Goal: Task Accomplishment & Management: Manage account settings

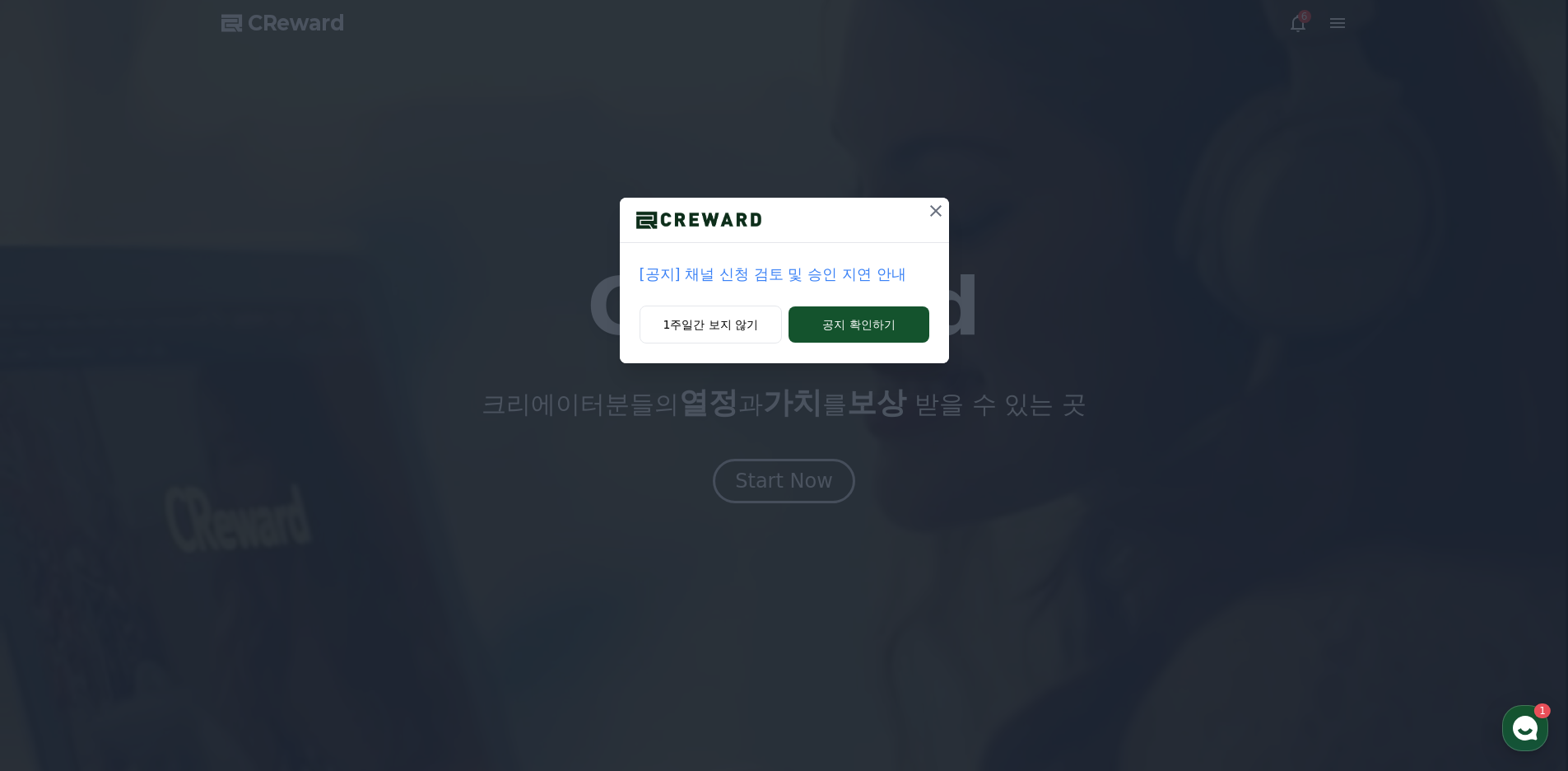
click at [725, 280] on p "[공지] 채널 신청 검토 및 승인 지연 안내" at bounding box center [784, 274] width 290 height 23
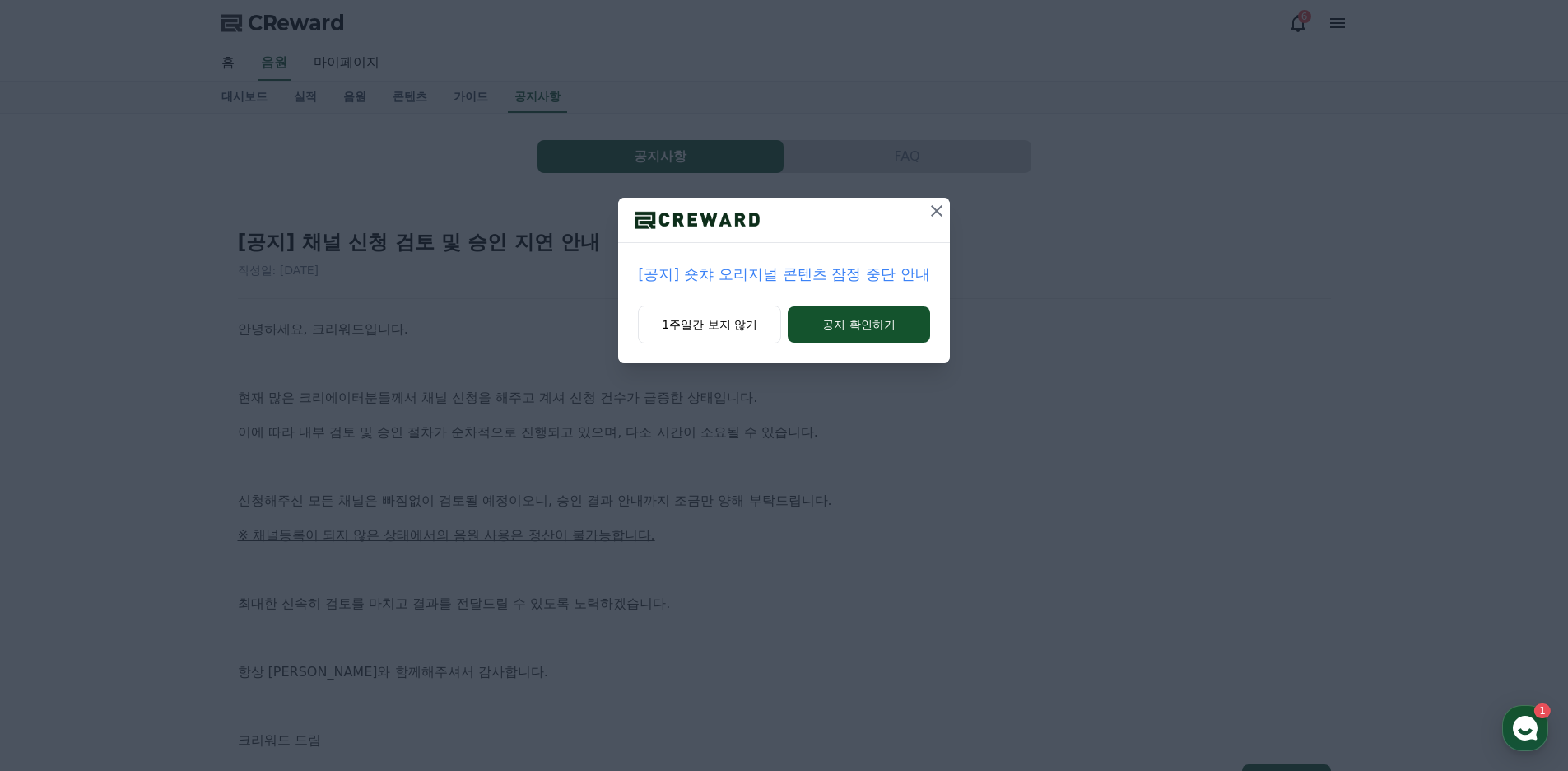
click at [932, 214] on icon at bounding box center [936, 210] width 19 height 20
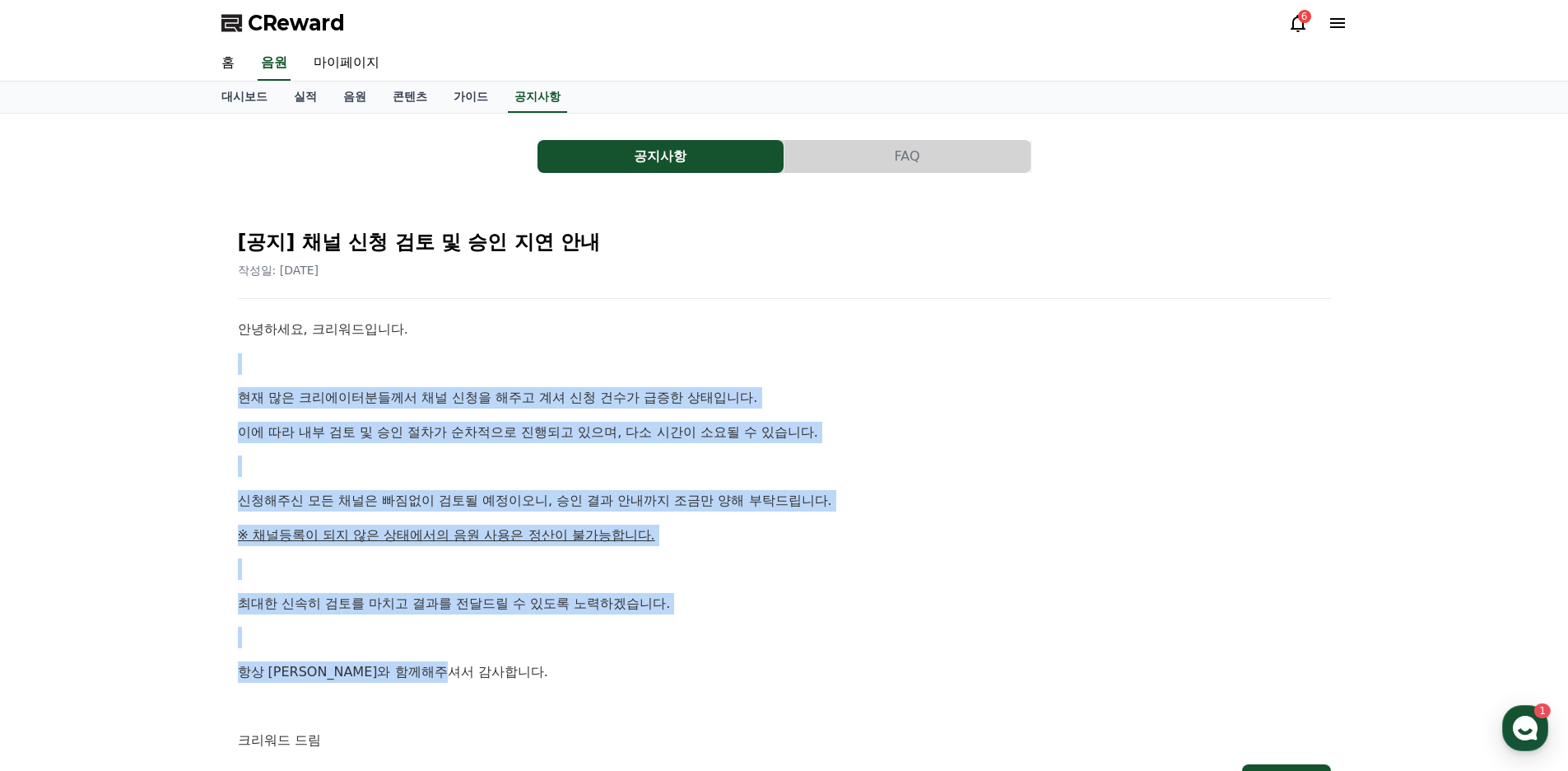
drag, startPoint x: 225, startPoint y: 341, endPoint x: 660, endPoint y: 651, distance: 534.2
click at [660, 651] on div "[공지] 채널 신청 검토 및 승인 지연 안내 작성일: [DATE] 안녕하세요, 크리워드입니다. 현재 많은 크리에이터분들께서 채널 신청을 해주고…" at bounding box center [784, 508] width 1126 height 618
click at [660, 651] on div "안녕하세요, 크리워드입니다. 현재 많은 크리에이터분들께서 채널 신청을 해주고 계셔 신청 건수가 급증한 상태입니다. 이에 따라 내부 검토 및 승…" at bounding box center [784, 534] width 1093 height 432
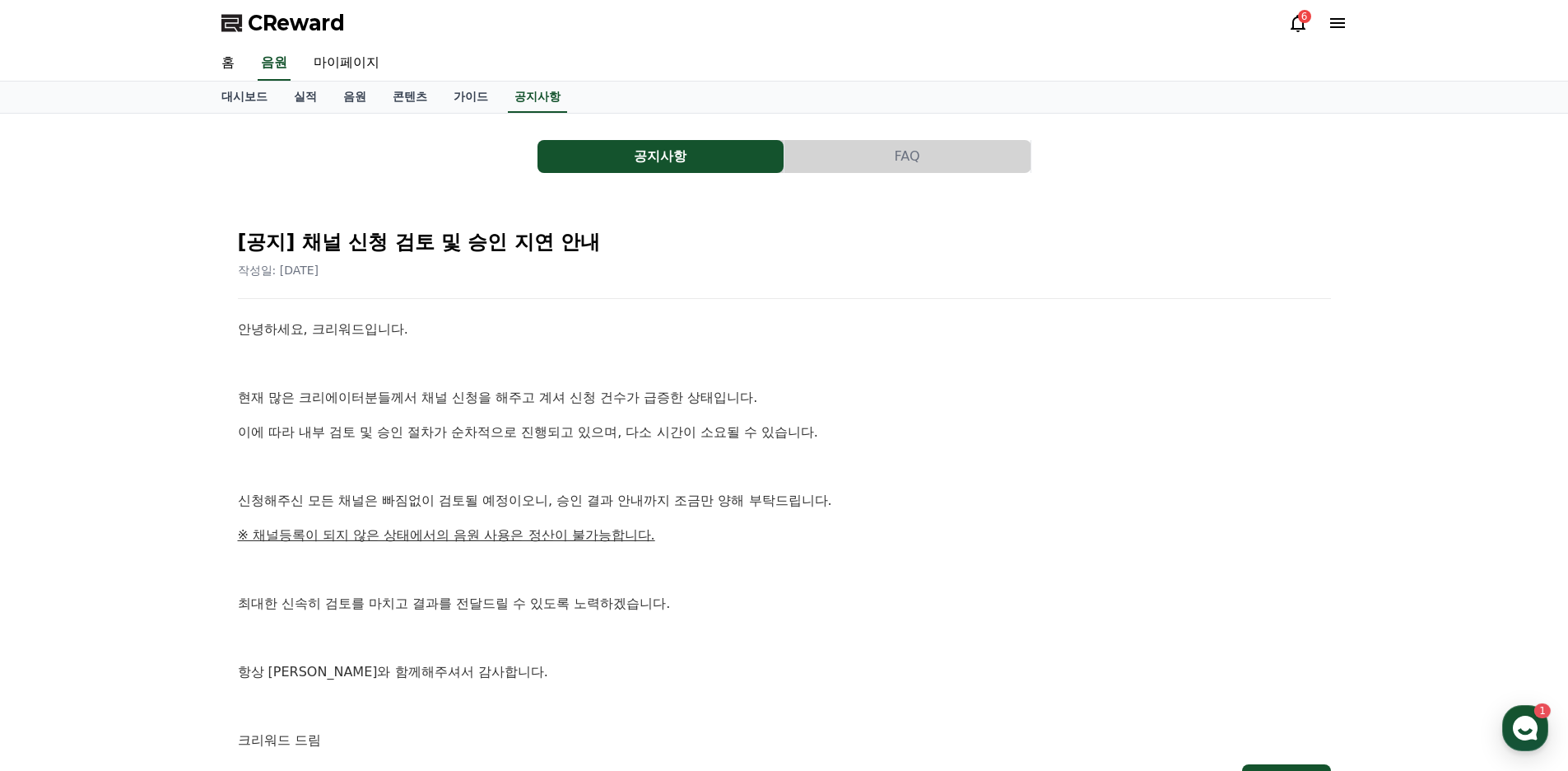
drag, startPoint x: 577, startPoint y: 646, endPoint x: 458, endPoint y: 614, distance: 123.2
click at [499, 639] on p at bounding box center [784, 637] width 1093 height 21
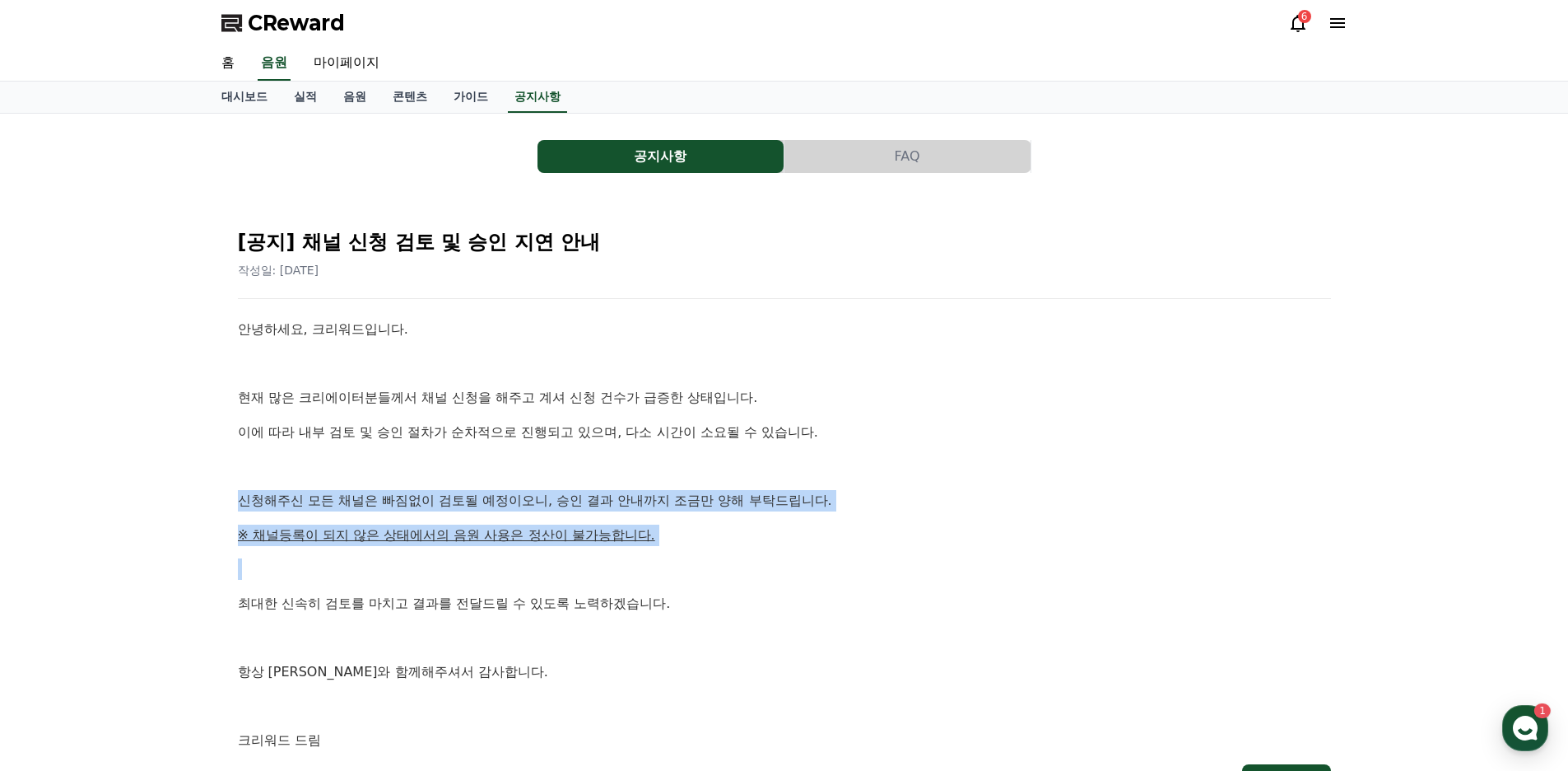
drag, startPoint x: 290, startPoint y: 511, endPoint x: 731, endPoint y: 568, distance: 444.7
click at [731, 568] on div "공지사항 FAQ [공지] 채널 신청 검토 및 승인 지연 안내 작성일: [DATE] 안녕하세요, 크리워드입니다. 현재 많은 크리에이터분들께서 채…" at bounding box center [784, 471] width 1568 height 716
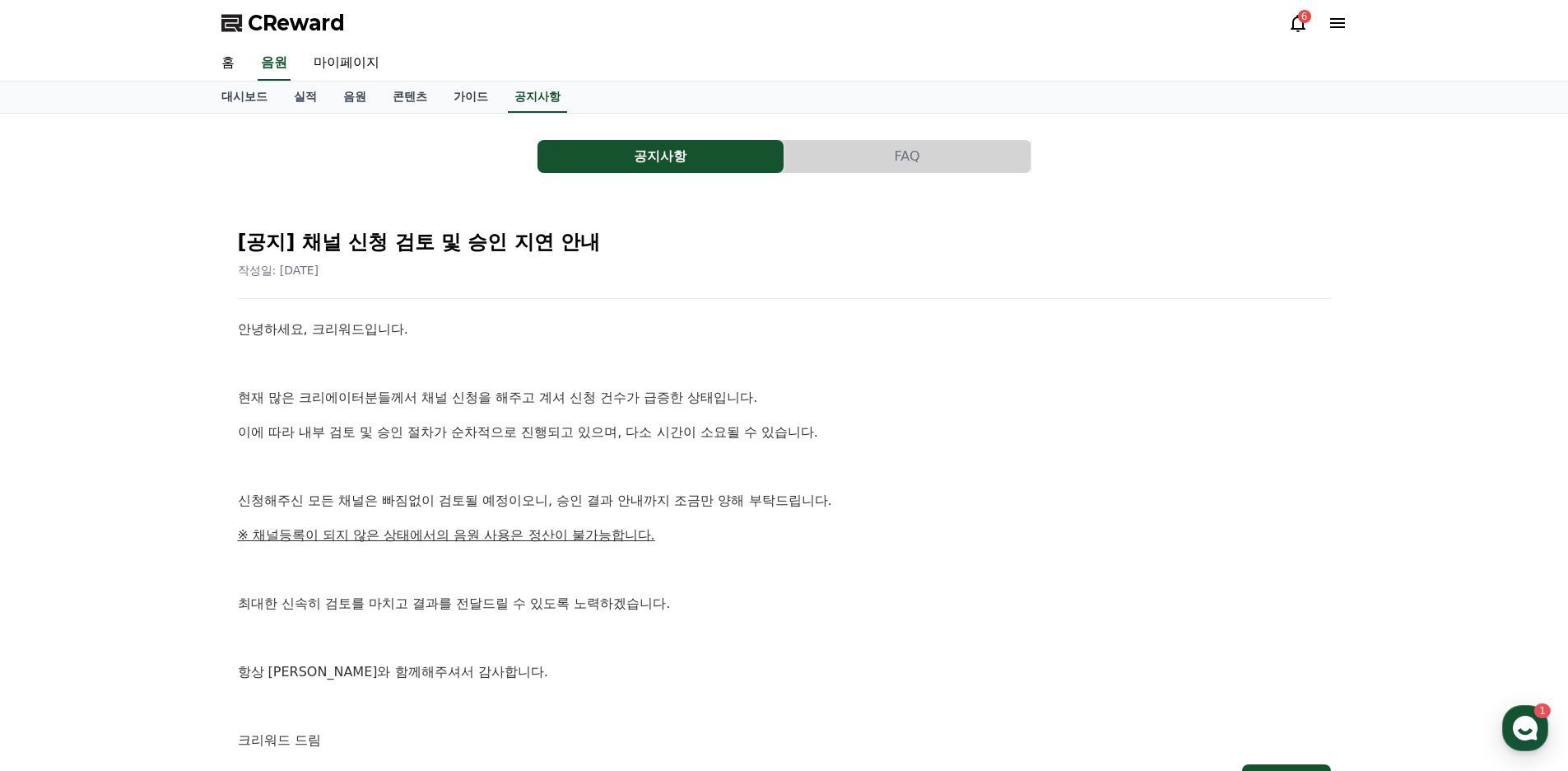
click at [730, 607] on p "최대한 신속히 검토를 마치고 결과를 전달드릴 수 있도록 노력하겠습니다." at bounding box center [784, 603] width 1093 height 21
click at [311, 99] on link "실적" at bounding box center [305, 98] width 49 height 32
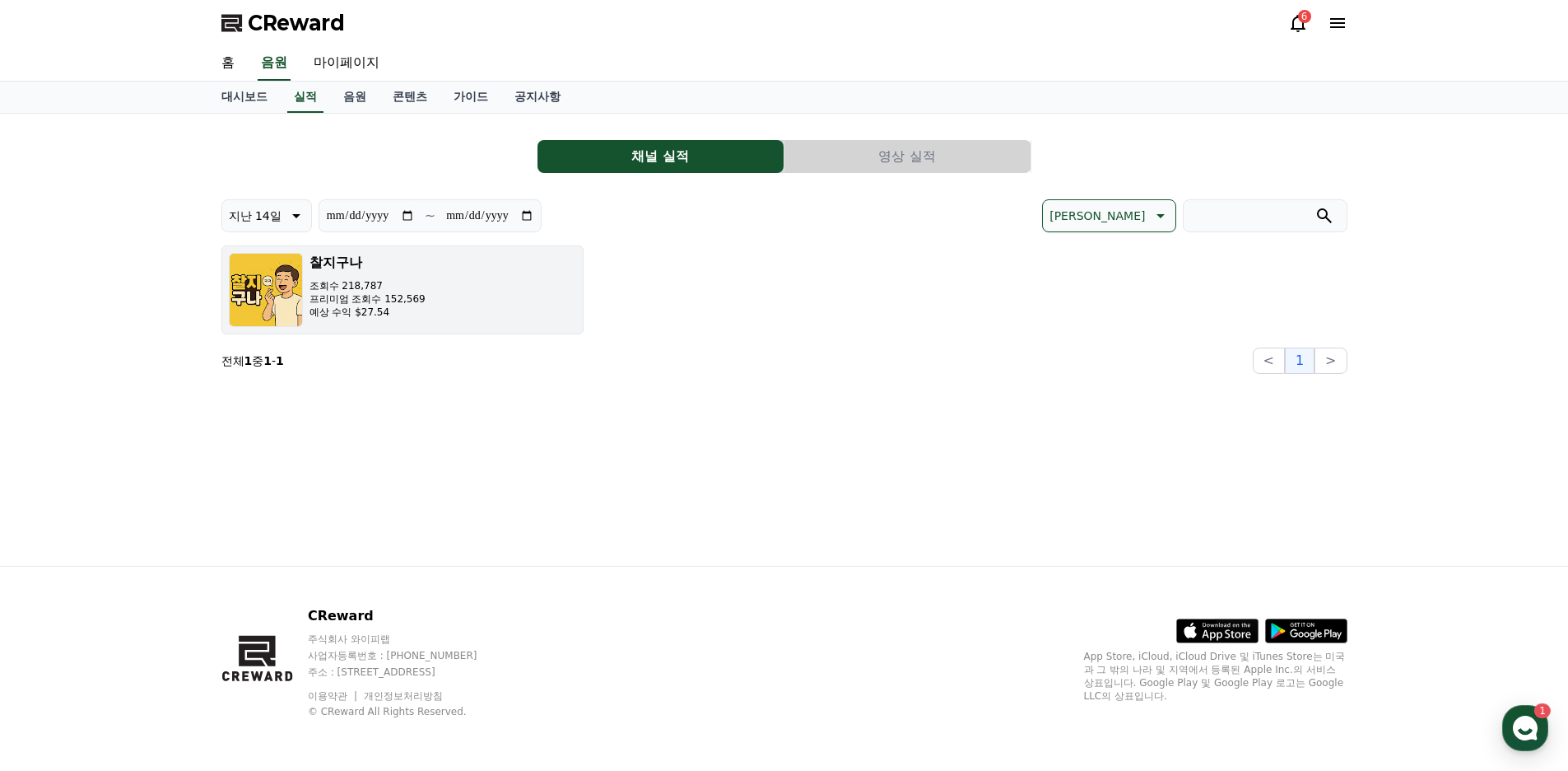
click at [472, 306] on button "찰지구나 조회수 218,787 프리미엄 조회수 152,569 예상 수익 $27.54" at bounding box center [402, 290] width 362 height 89
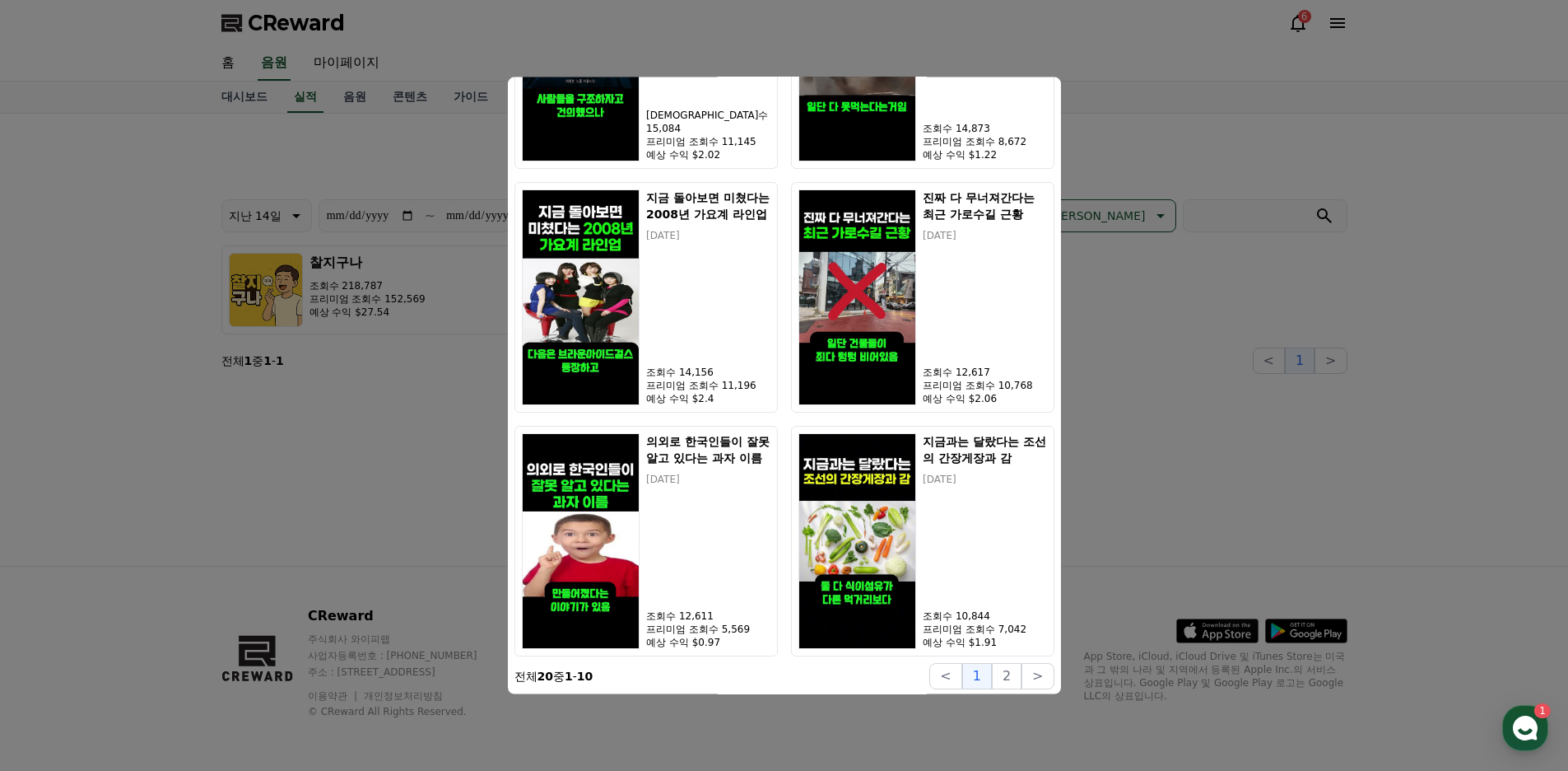
scroll to position [1173, 0]
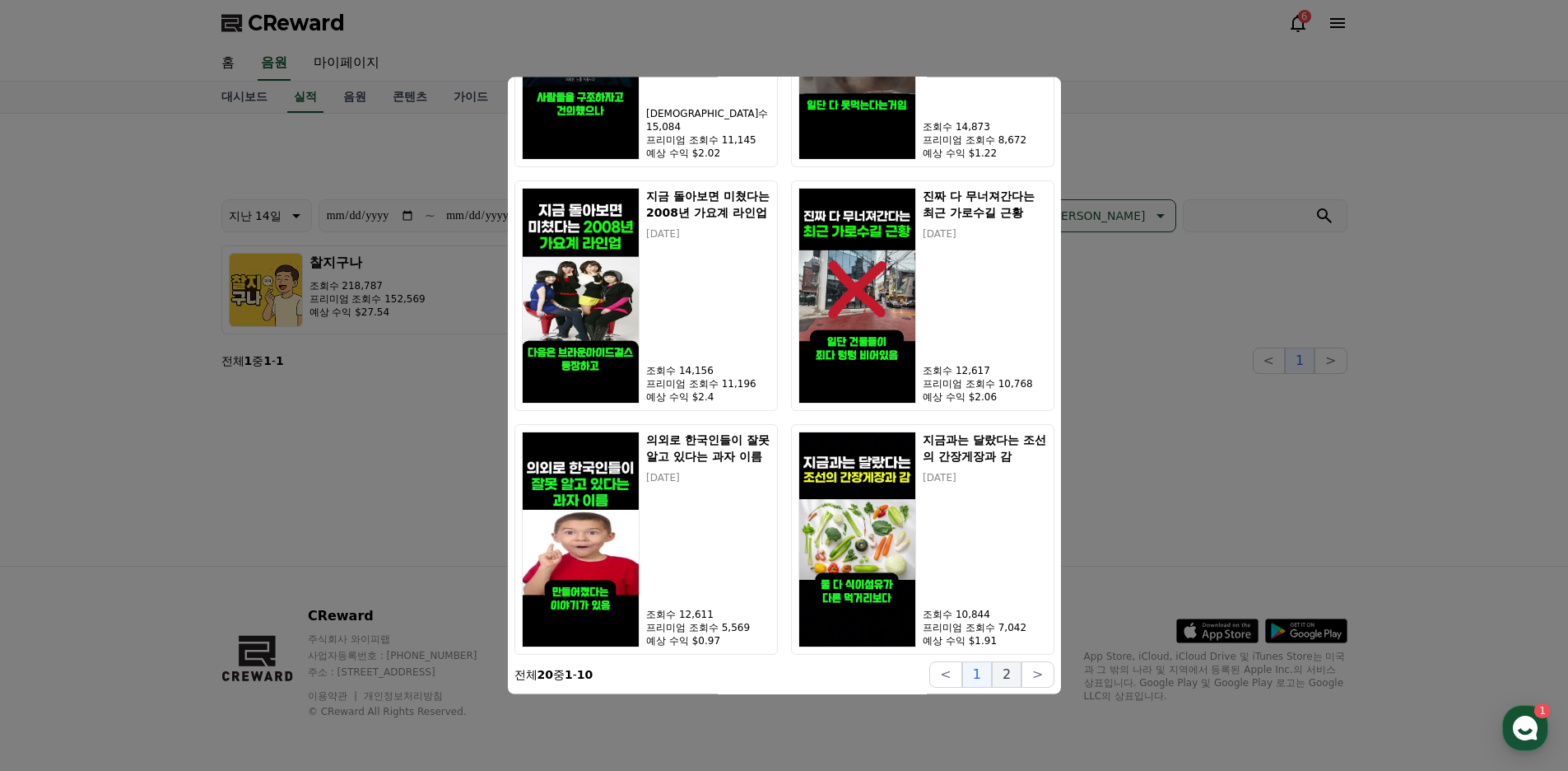
click at [1009, 677] on button "2" at bounding box center [1006, 674] width 30 height 26
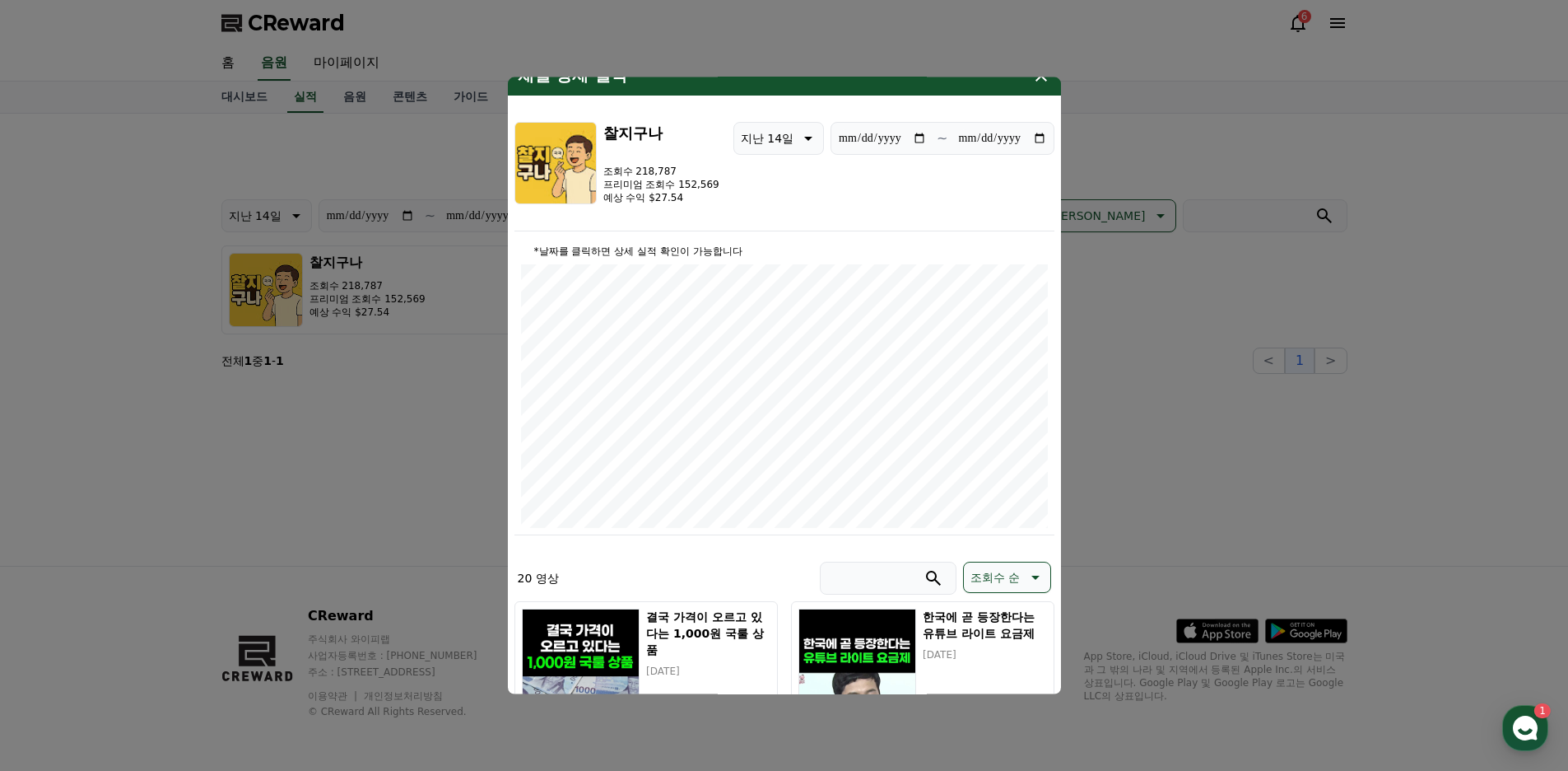
scroll to position [0, 0]
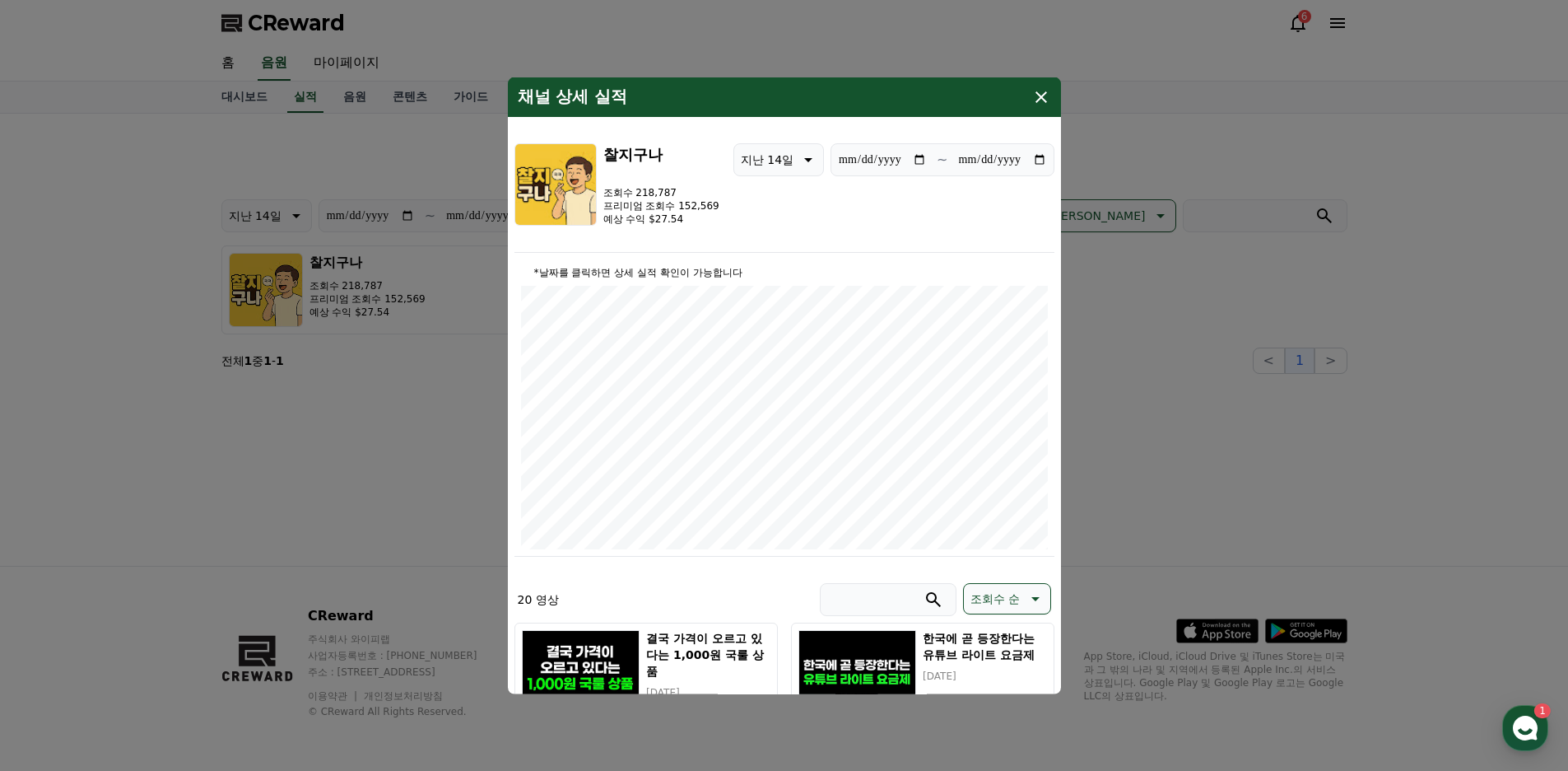
click at [1043, 105] on icon "modal" at bounding box center [1041, 97] width 19 height 20
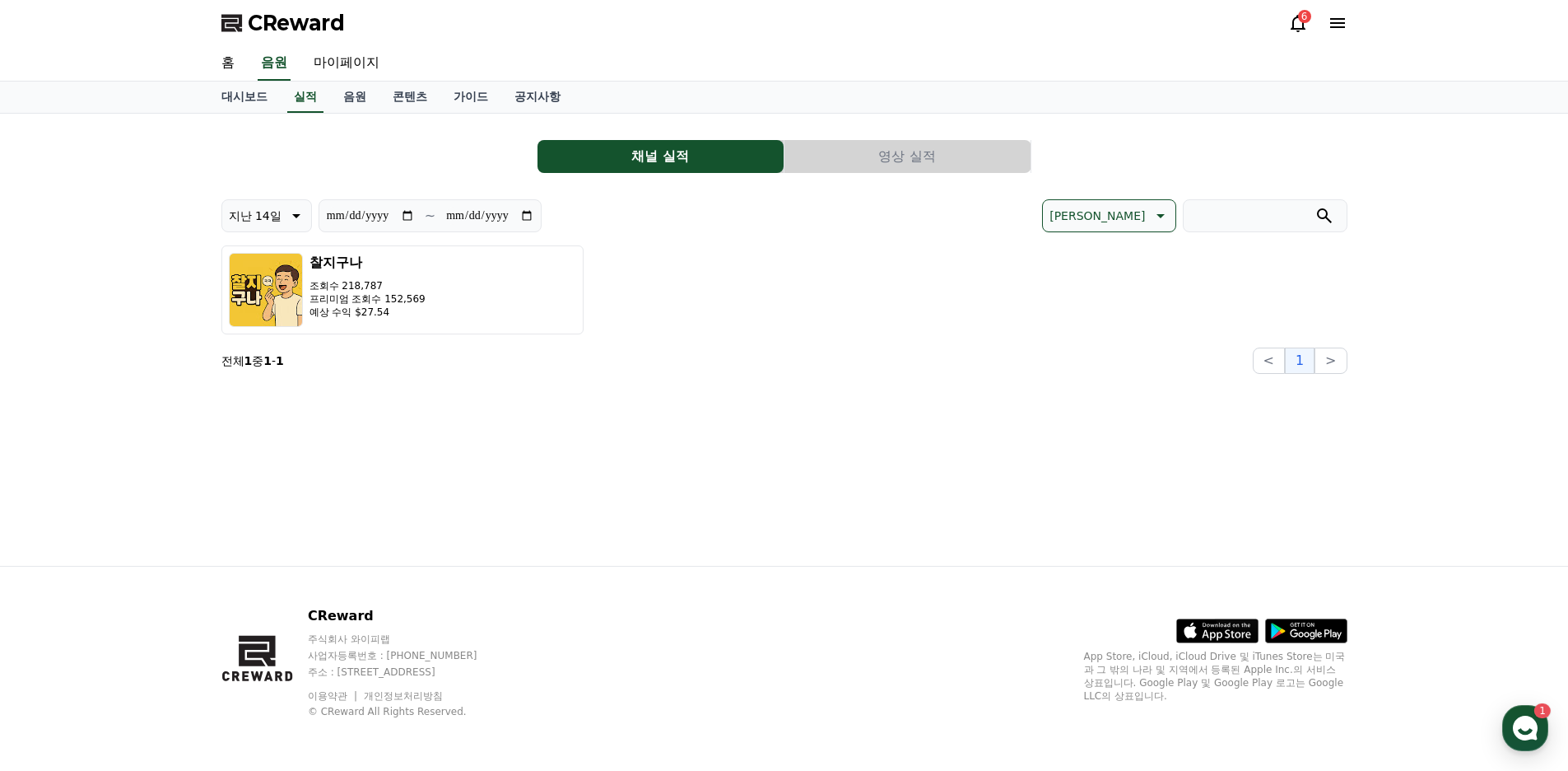
click at [1299, 11] on div "6" at bounding box center [1304, 17] width 13 height 13
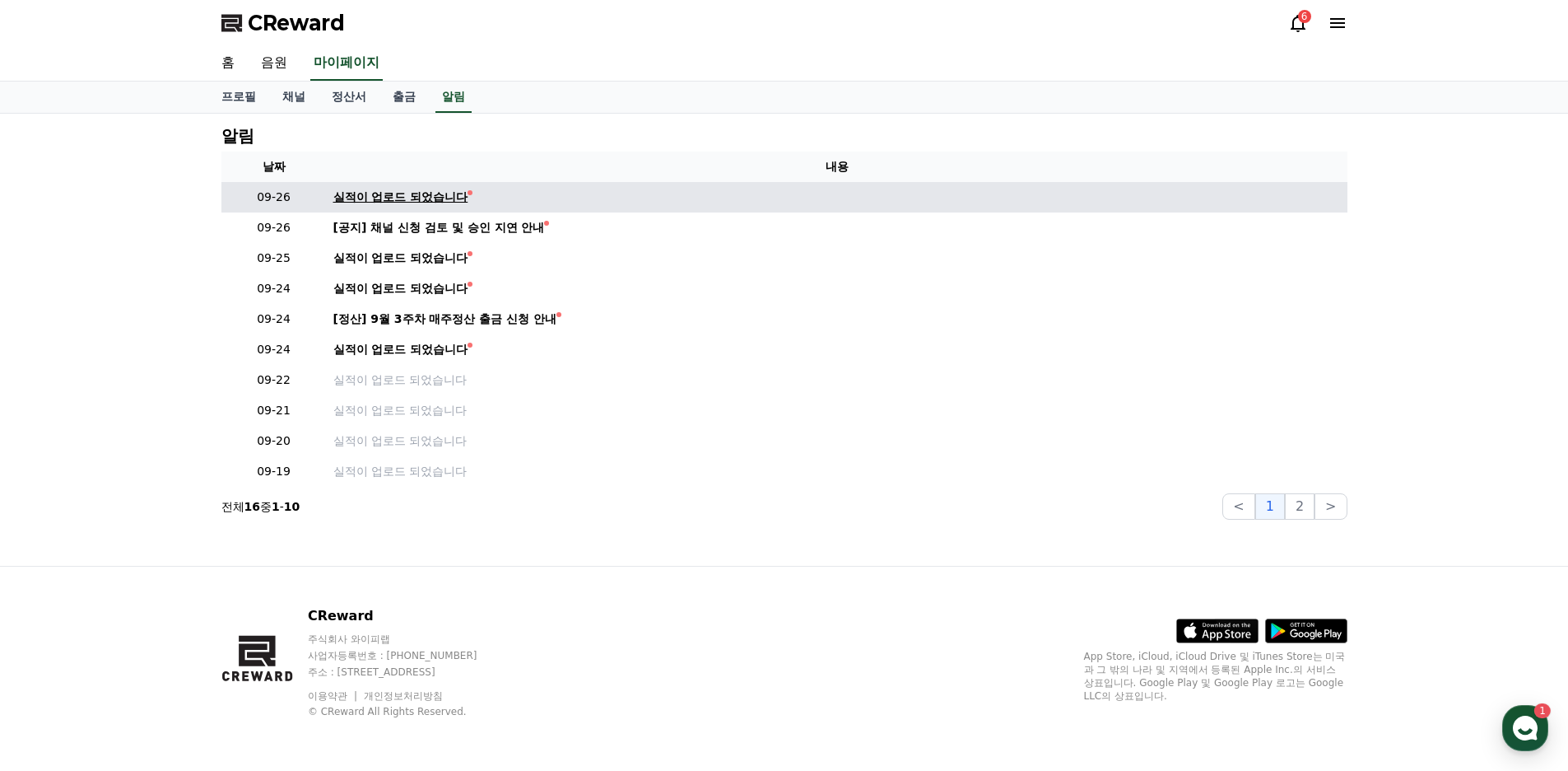
click at [432, 200] on div "실적이 업로드 되었습니다" at bounding box center [400, 197] width 135 height 18
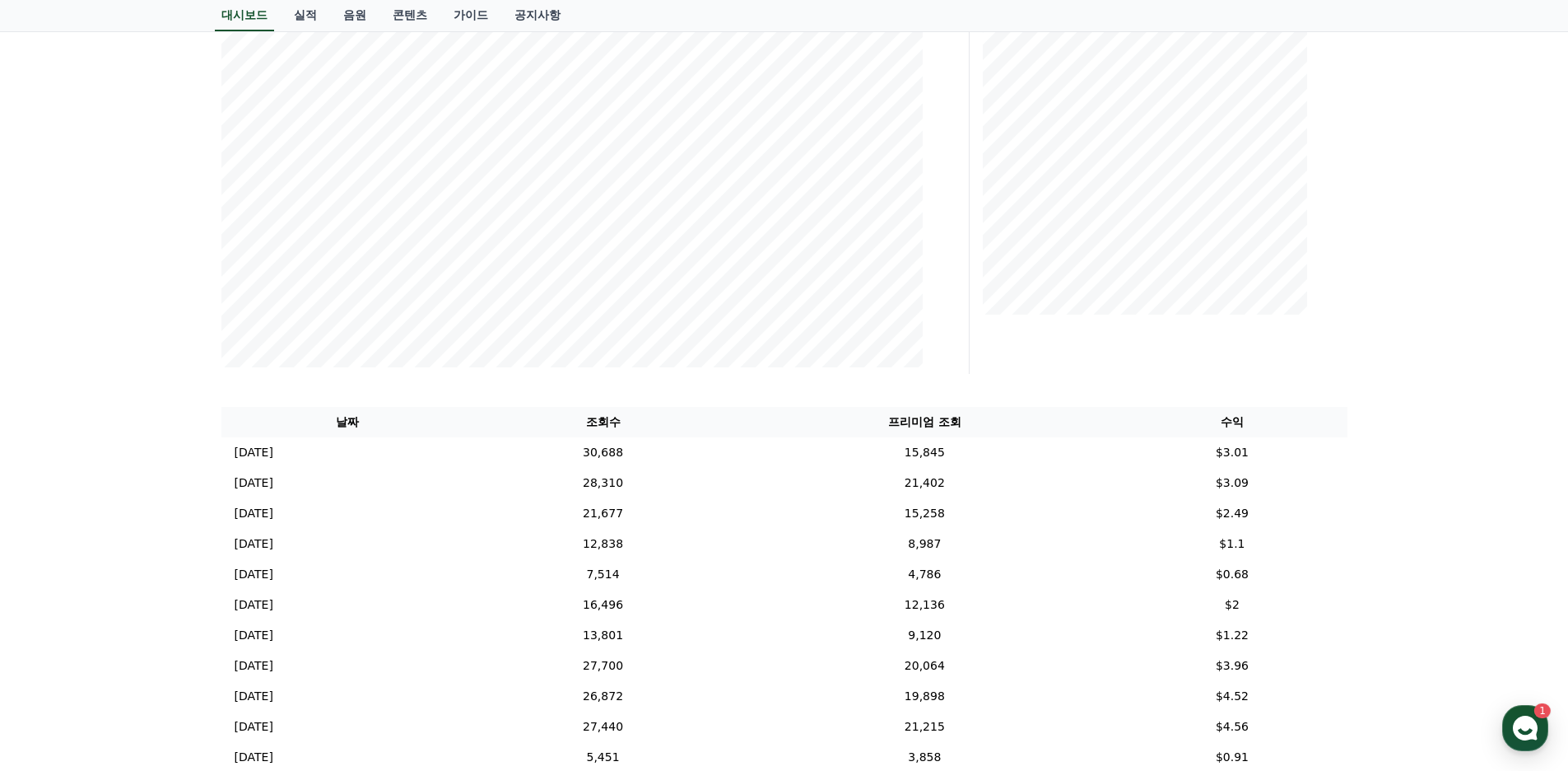
scroll to position [330, 0]
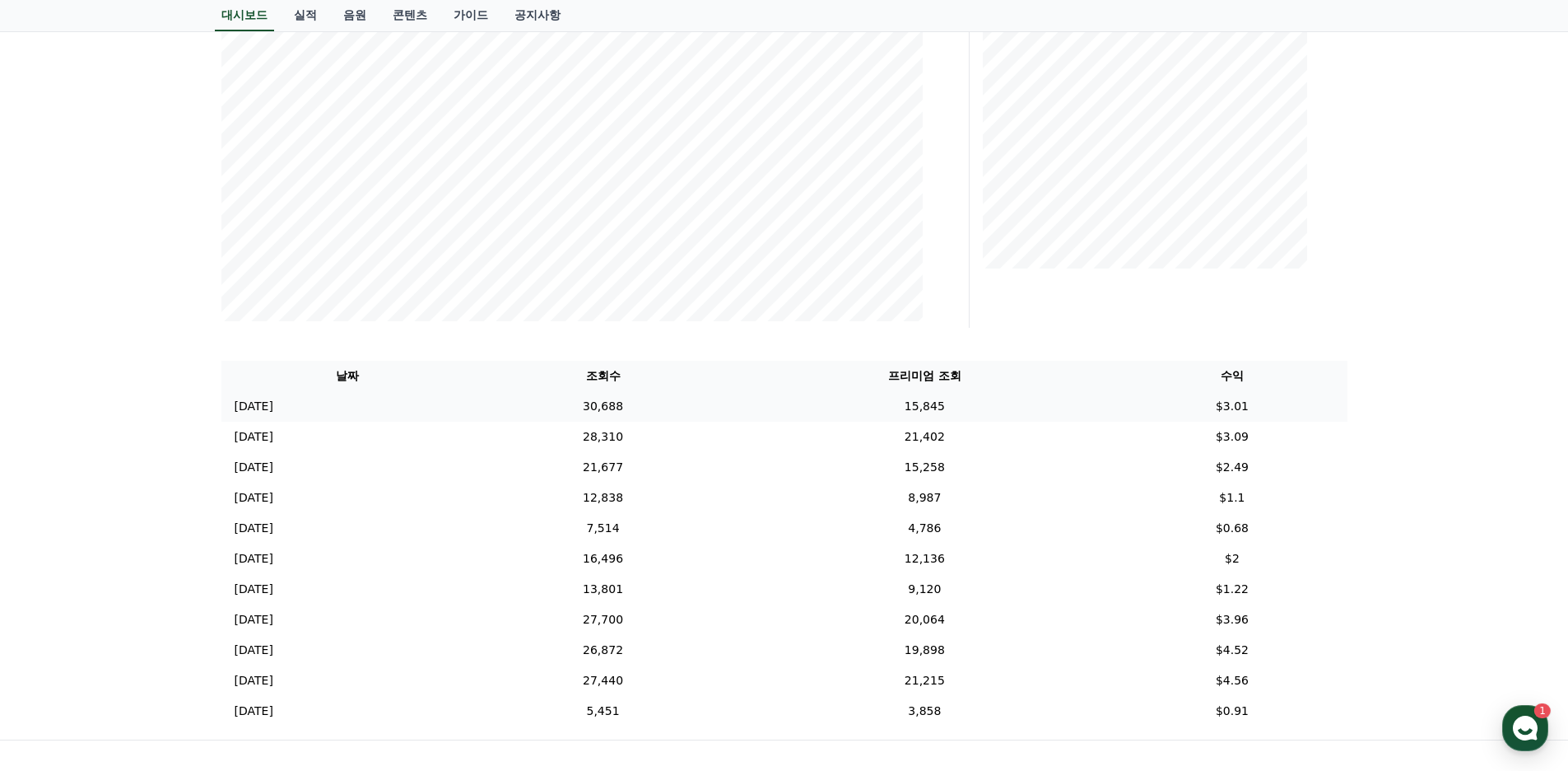
drag, startPoint x: 1238, startPoint y: 423, endPoint x: 1326, endPoint y: 418, distance: 88.1
click at [1326, 418] on tbody "[DATE] 09/25 30,688 15,845 $3.01 [DATE] 09/24 28,310 21,402 $3.09 [DATE] 09/23 …" at bounding box center [784, 558] width 1126 height 335
click at [1018, 283] on div "프리미엄 조회" at bounding box center [1164, 97] width 378 height 461
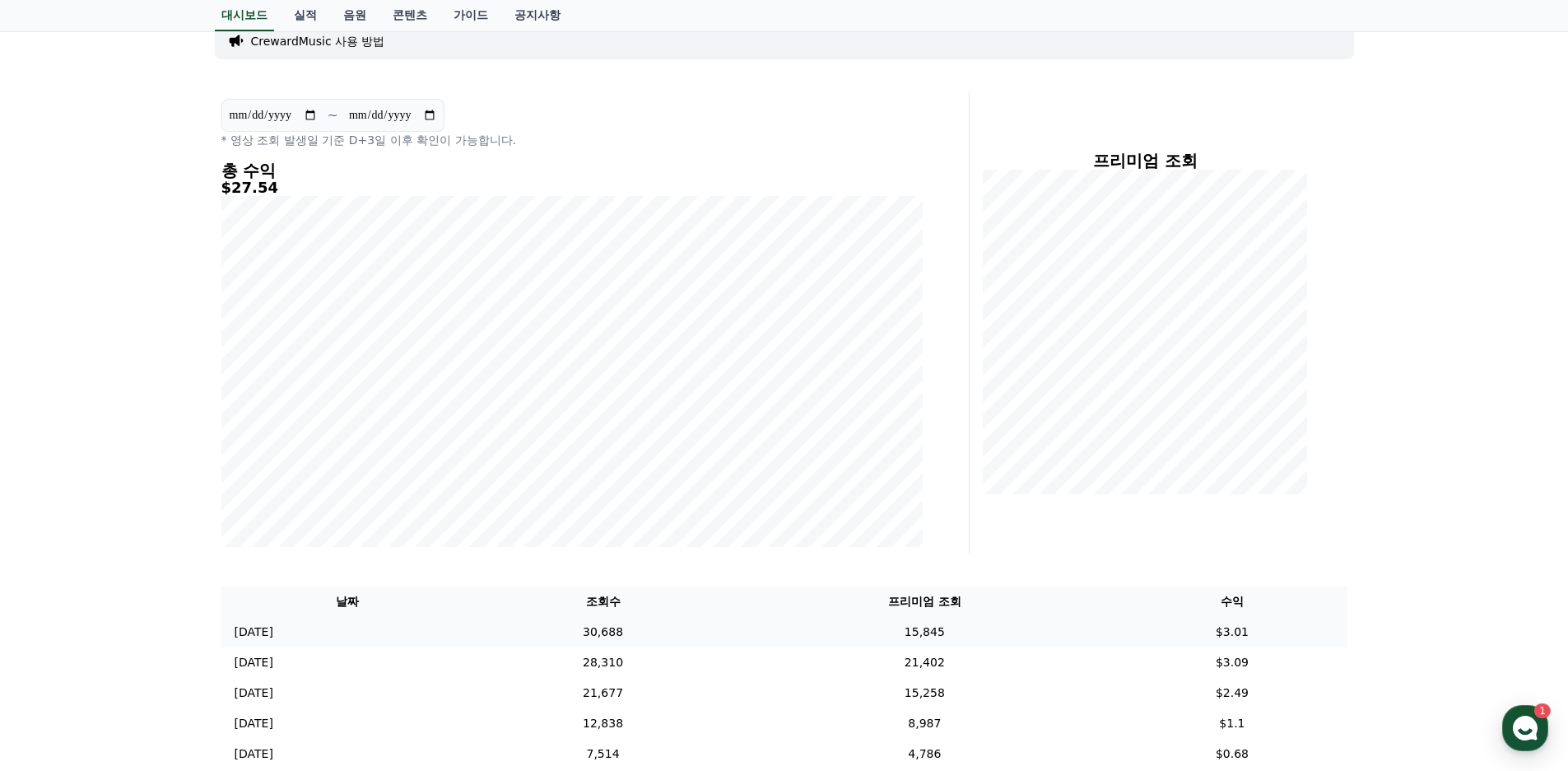
scroll to position [0, 0]
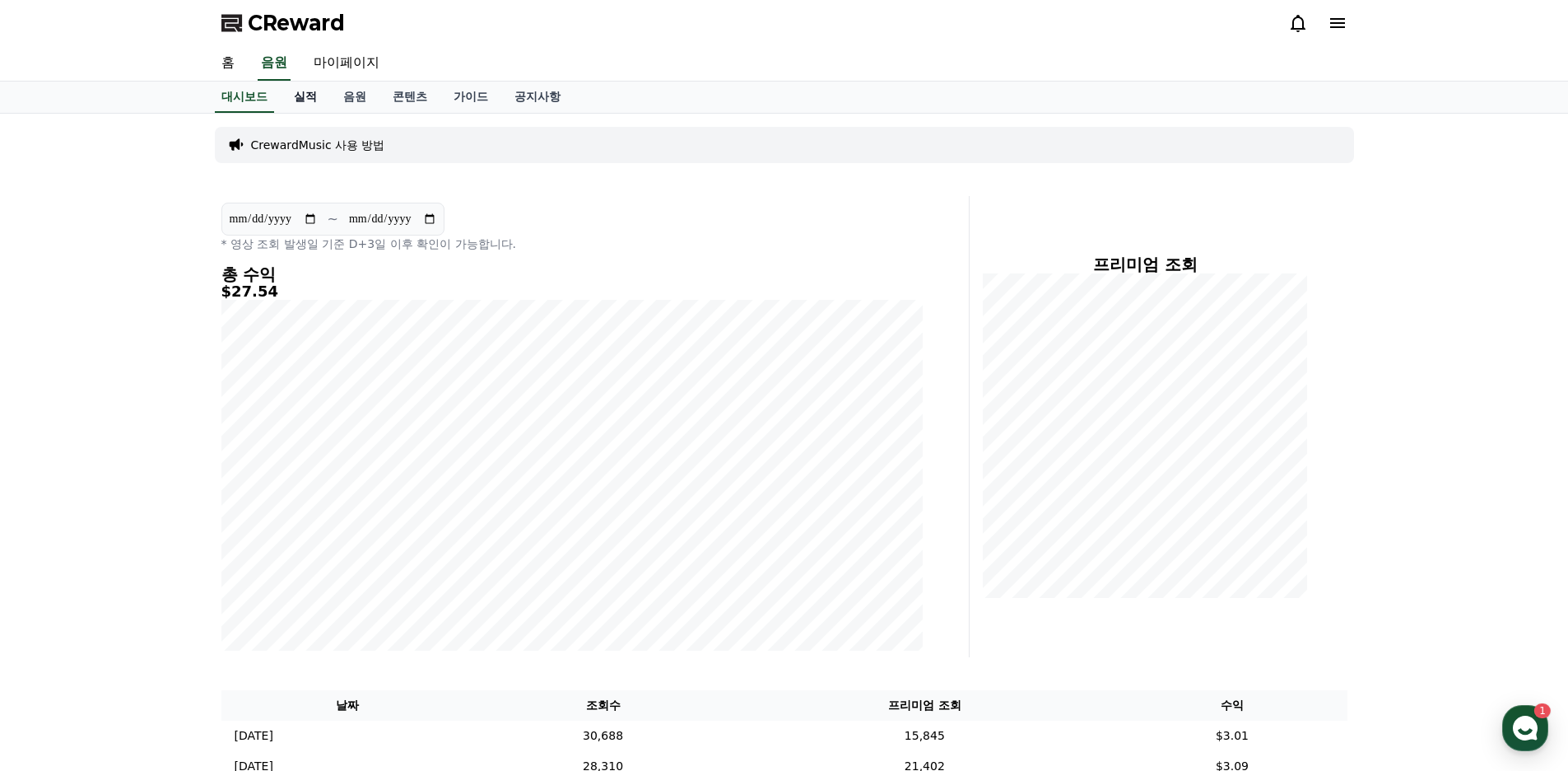
click at [313, 102] on link "실적" at bounding box center [305, 98] width 49 height 32
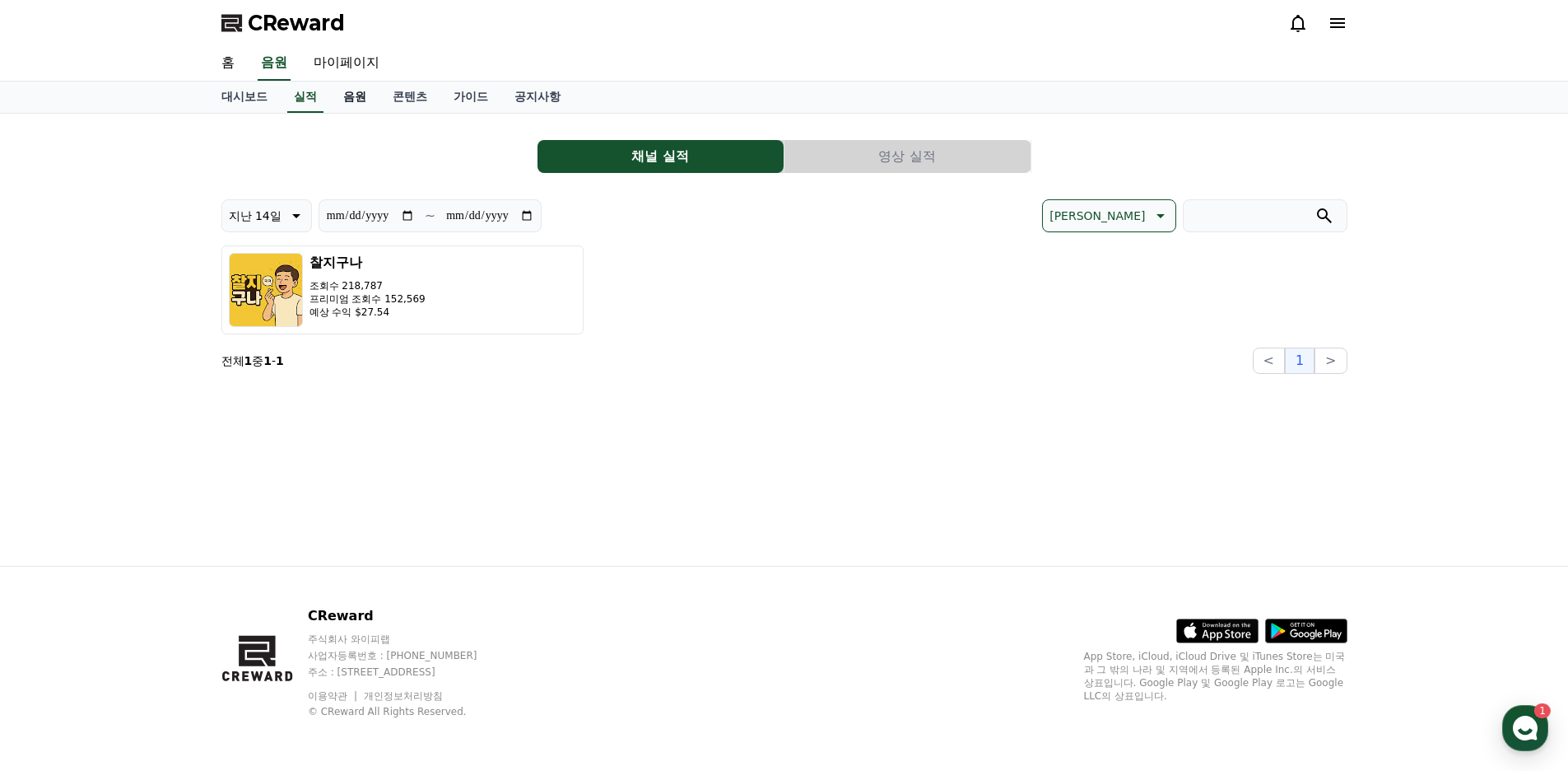
click at [345, 109] on link "음원" at bounding box center [354, 98] width 49 height 32
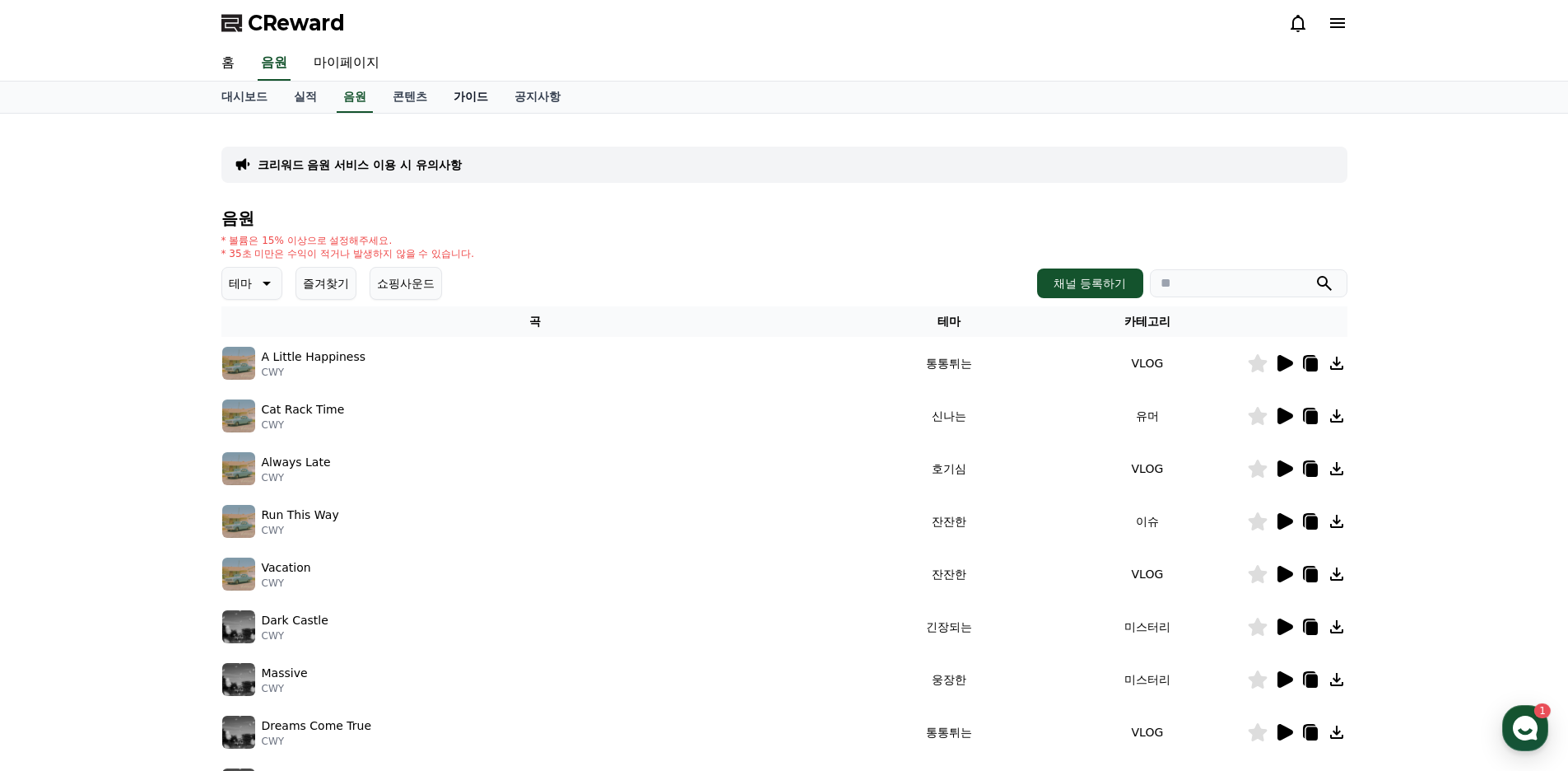
click at [448, 102] on link "가이드" at bounding box center [471, 98] width 61 height 32
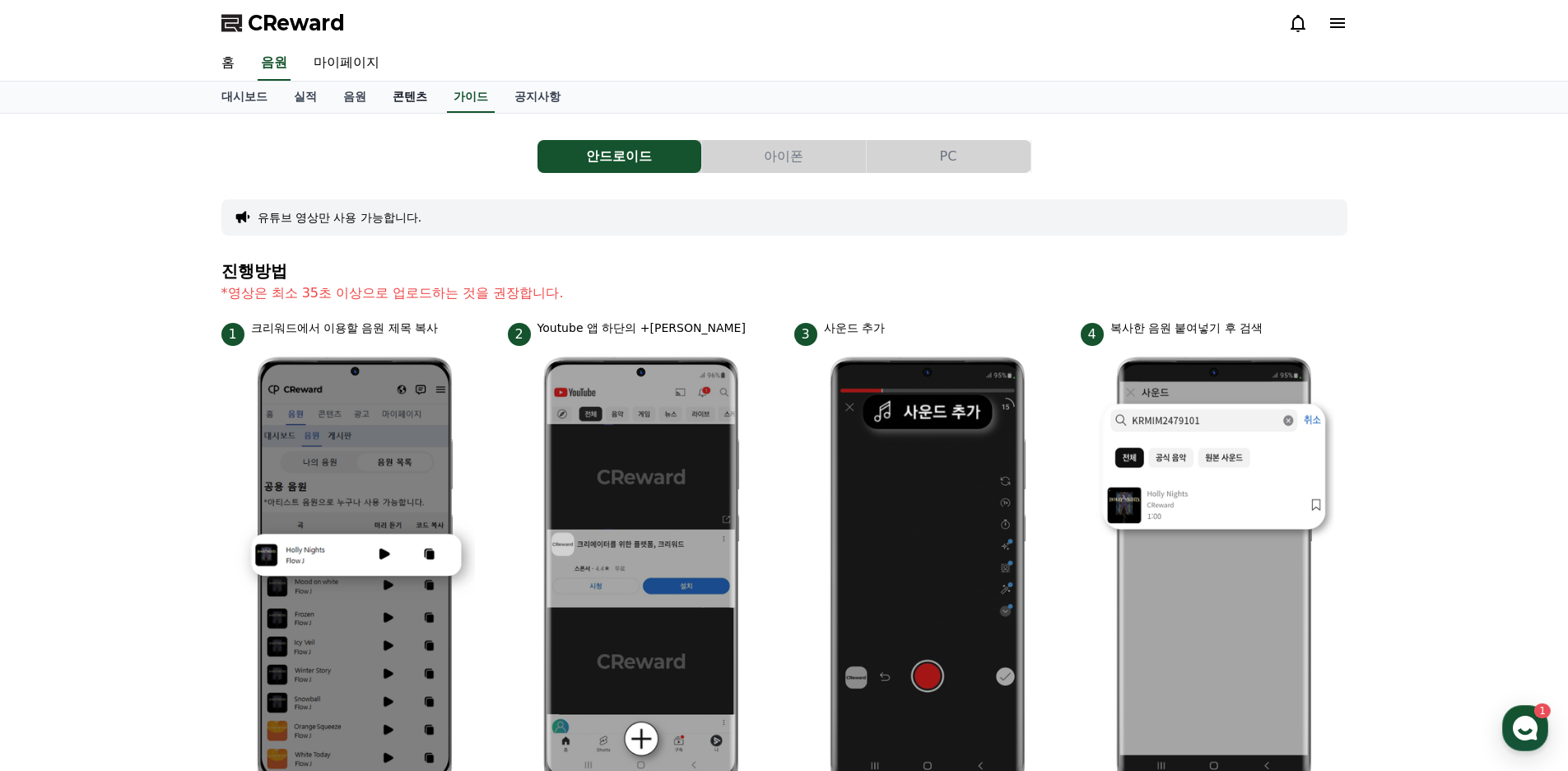
click at [414, 99] on link "콘텐츠" at bounding box center [410, 98] width 61 height 32
click at [233, 97] on link "대시보드" at bounding box center [244, 98] width 72 height 32
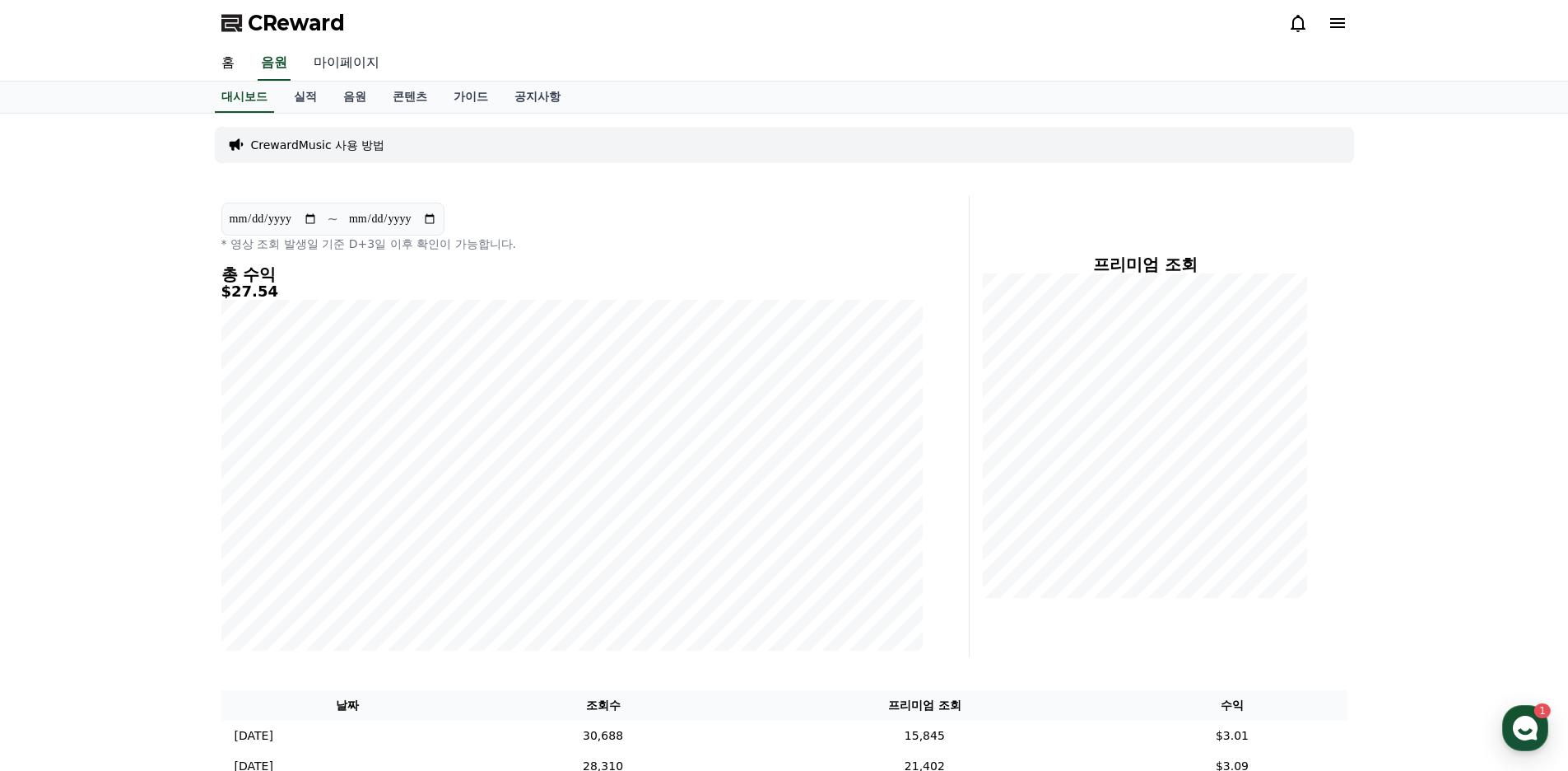
click at [330, 61] on link "마이페이지" at bounding box center [346, 63] width 92 height 34
select select "**********"
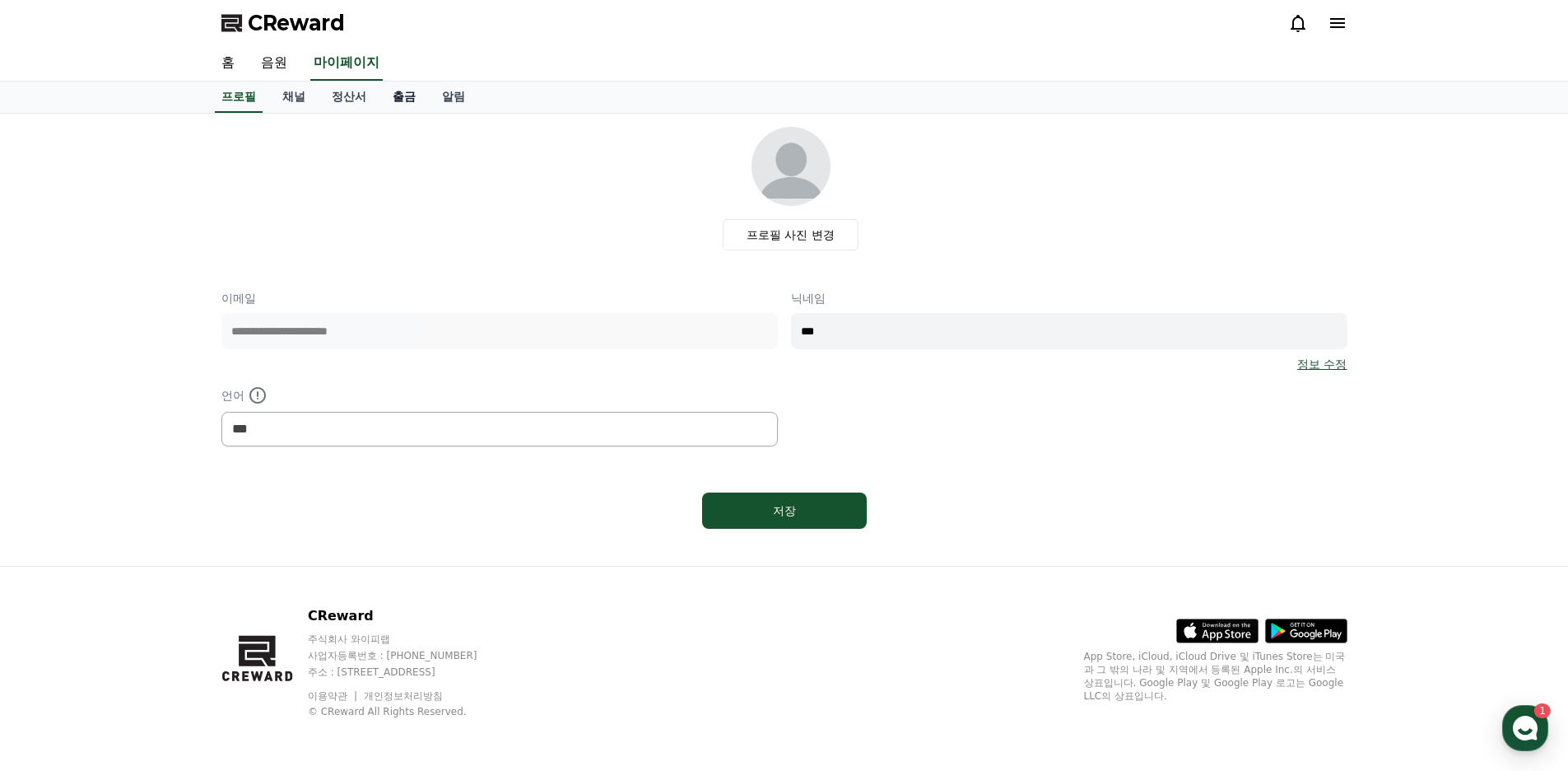
click at [411, 98] on link "출금" at bounding box center [404, 98] width 49 height 32
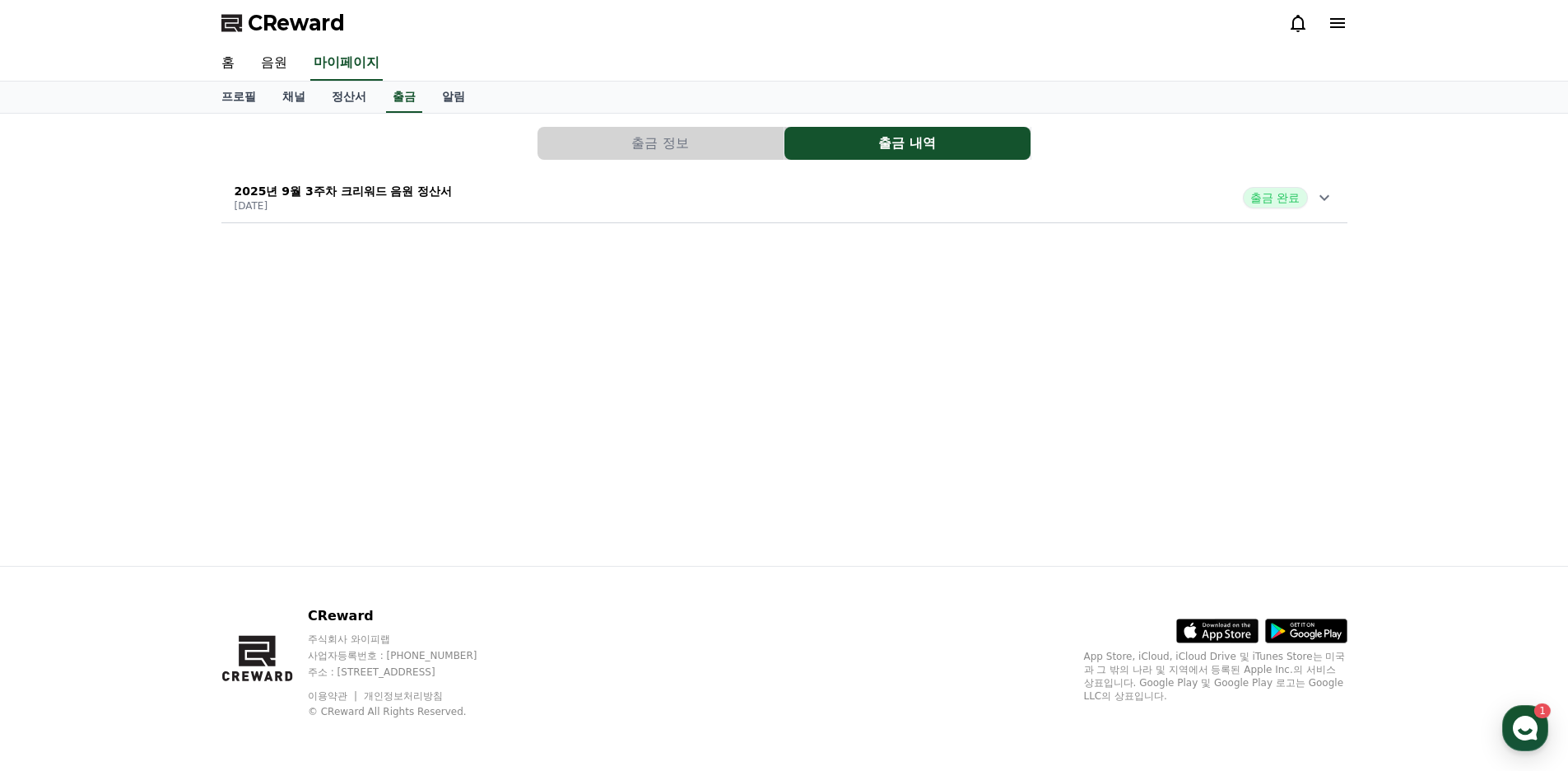
click at [1323, 206] on icon at bounding box center [1324, 197] width 19 height 20
click at [730, 150] on button "출금 정보" at bounding box center [660, 143] width 246 height 33
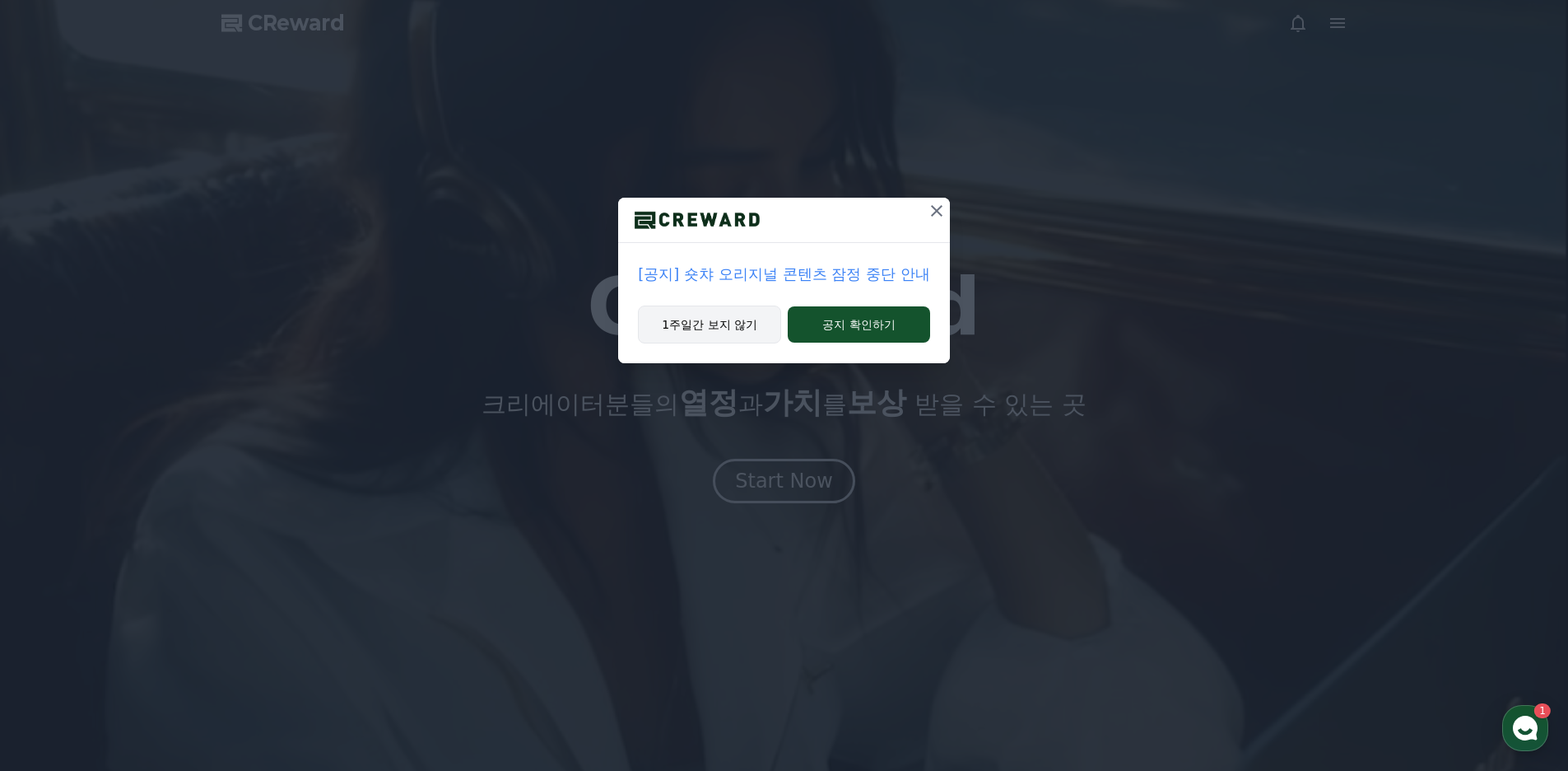
click at [713, 307] on button "1주일간 보지 않기" at bounding box center [709, 324] width 143 height 38
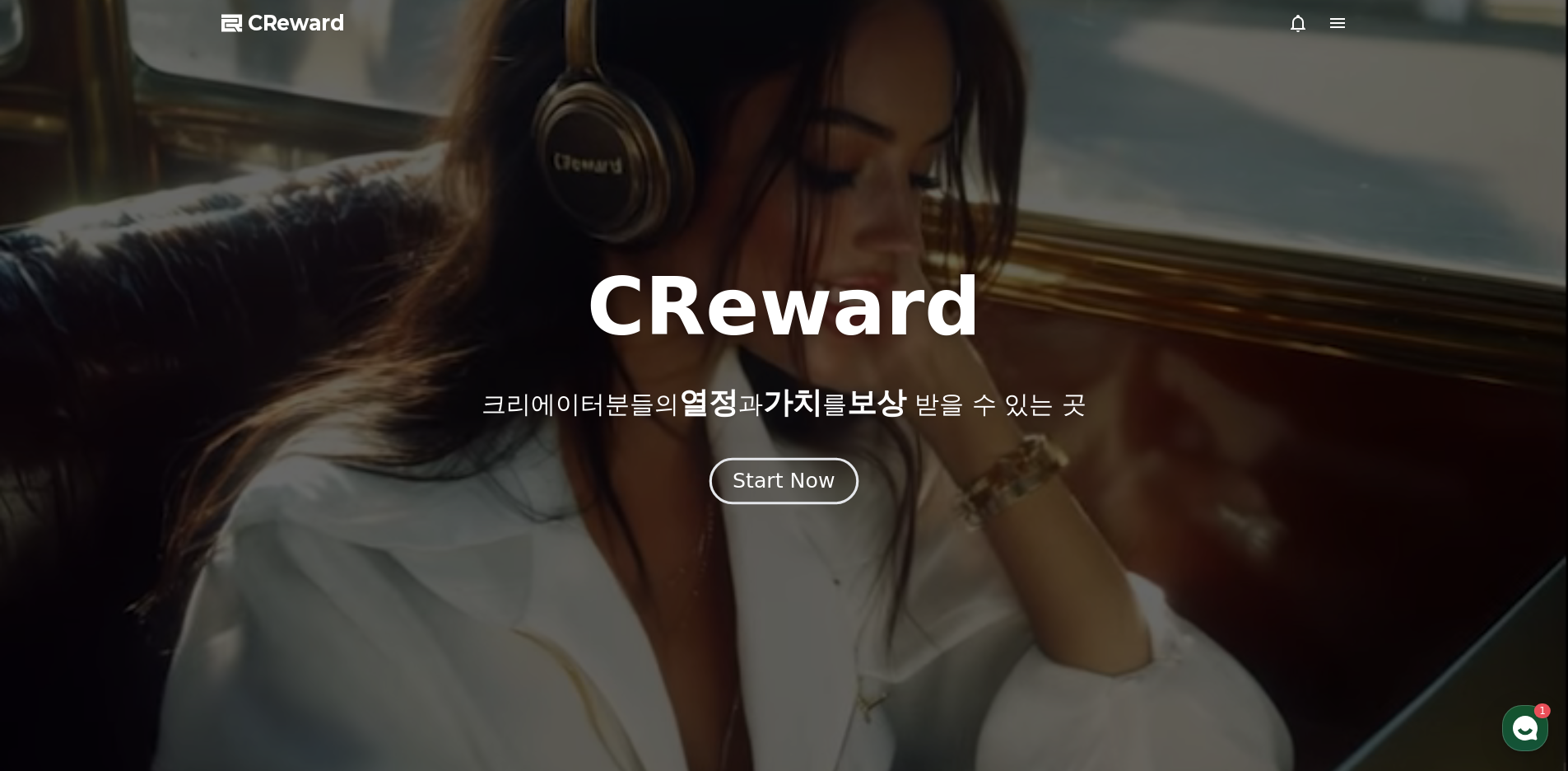
click at [793, 464] on button "Start Now" at bounding box center [784, 481] width 149 height 47
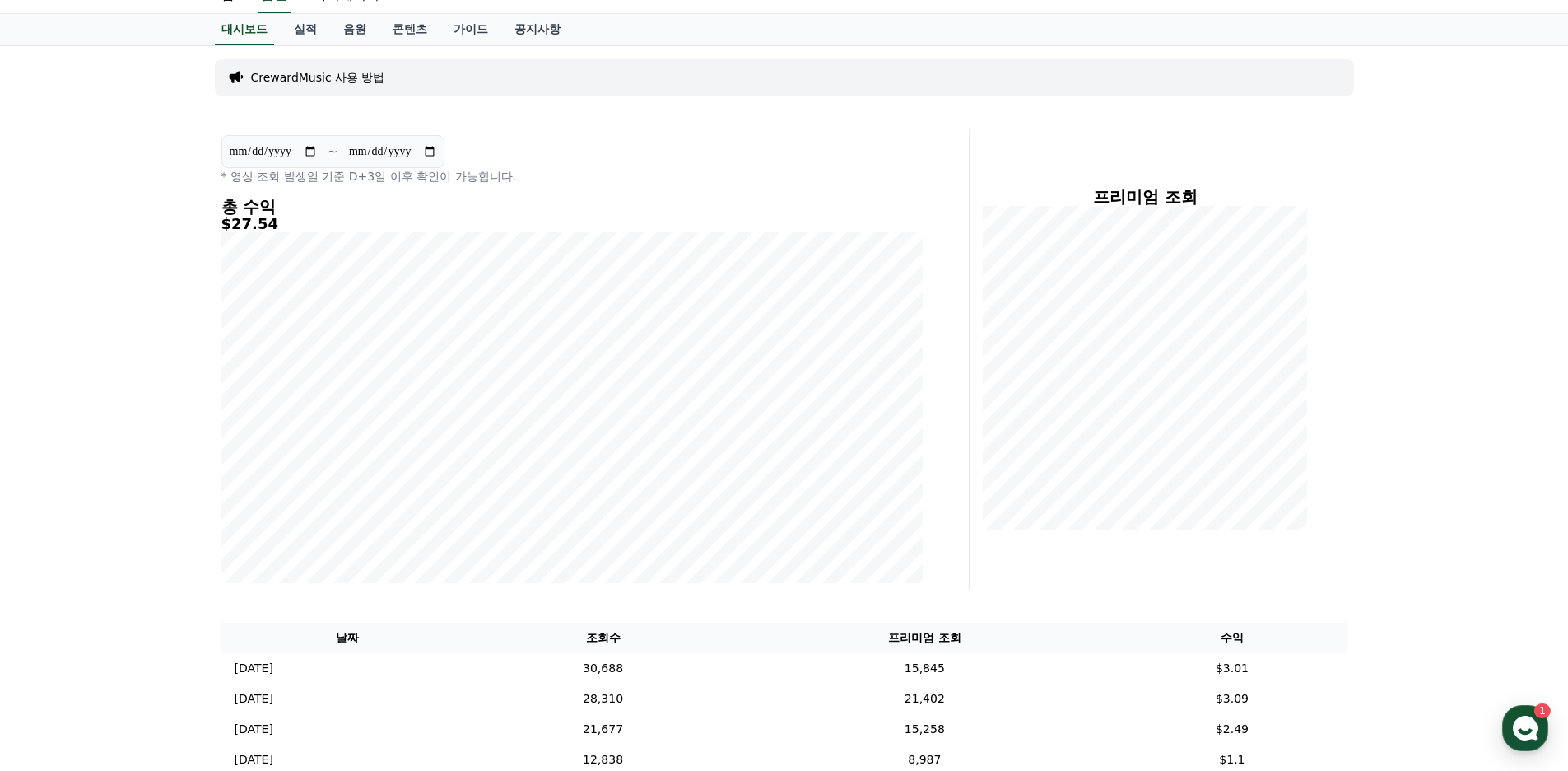
scroll to position [83, 0]
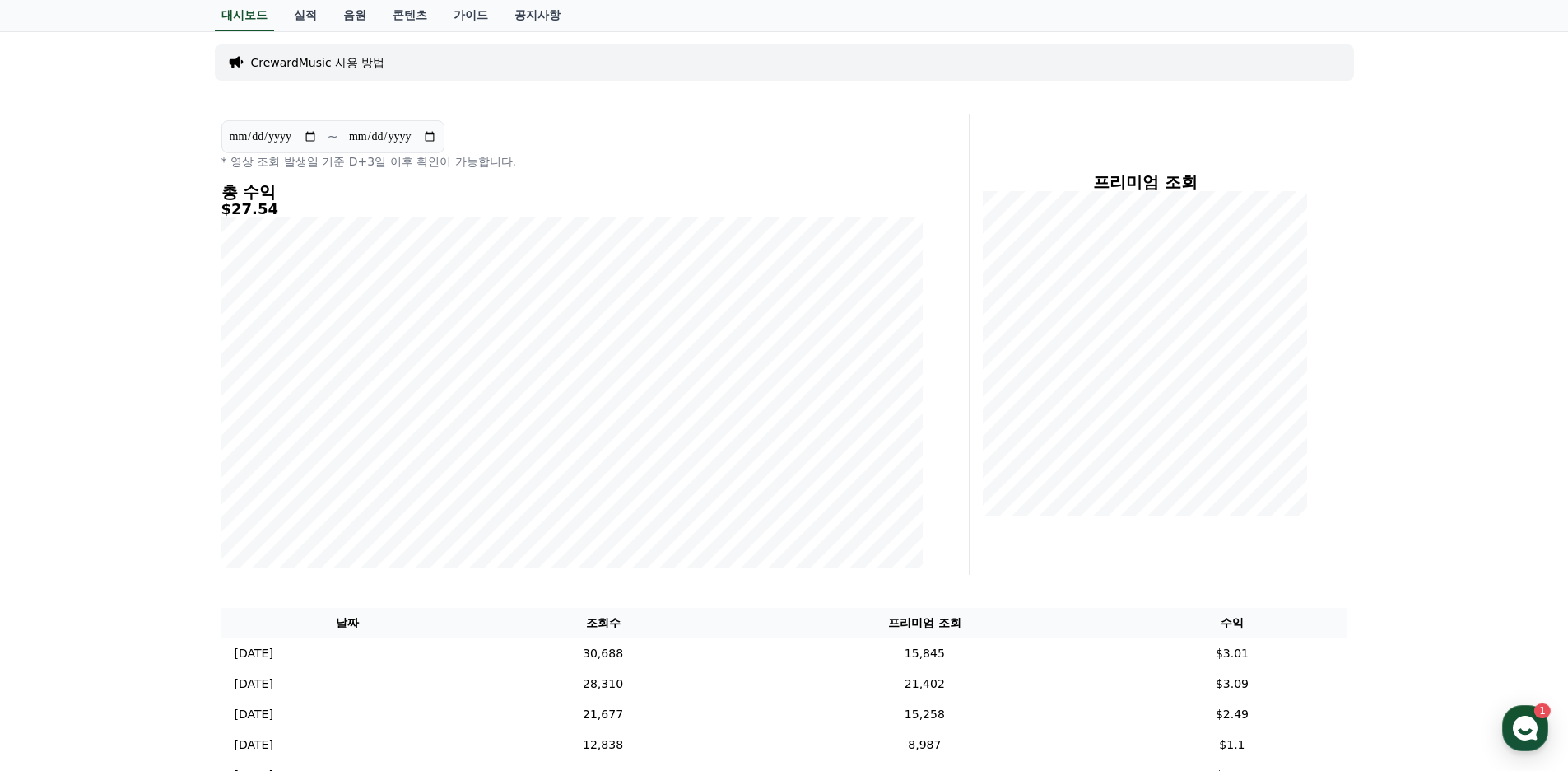
click at [575, 215] on h5 "$27.54" at bounding box center [571, 209] width 701 height 17
drag, startPoint x: 752, startPoint y: 132, endPoint x: 643, endPoint y: 128, distance: 109.1
click at [643, 128] on div "**********" at bounding box center [571, 144] width 701 height 49
